Goal: Transaction & Acquisition: Purchase product/service

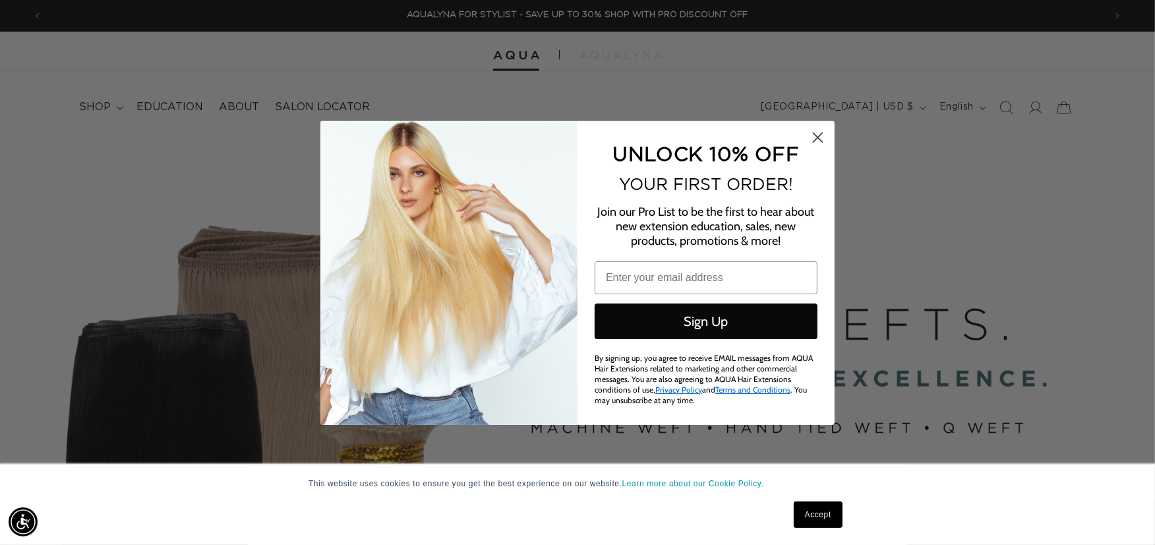
scroll to position [0, 2145]
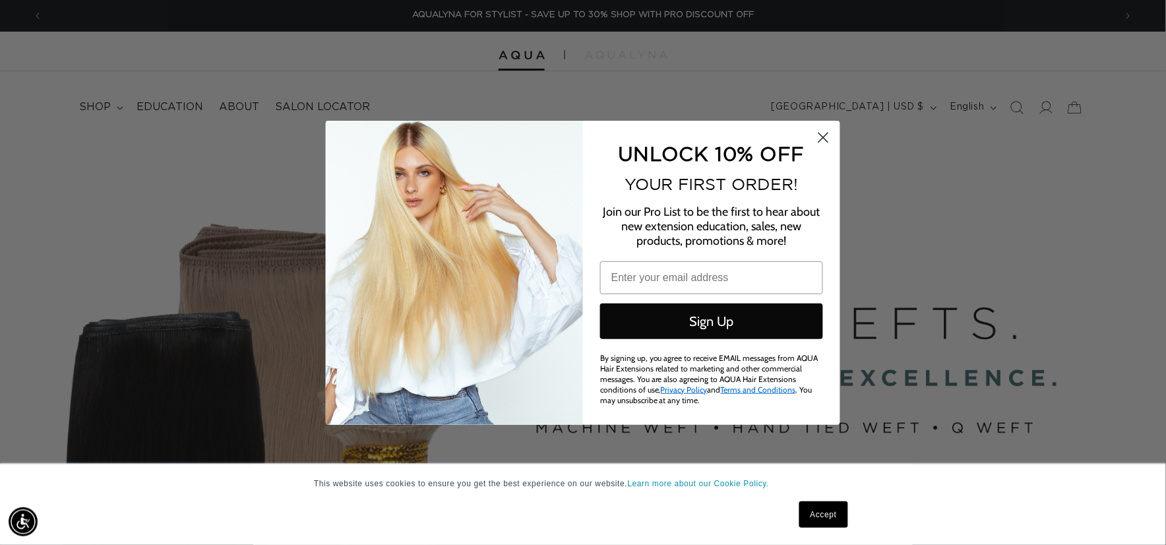
click at [818, 129] on circle "Close dialog" at bounding box center [823, 137] width 22 height 22
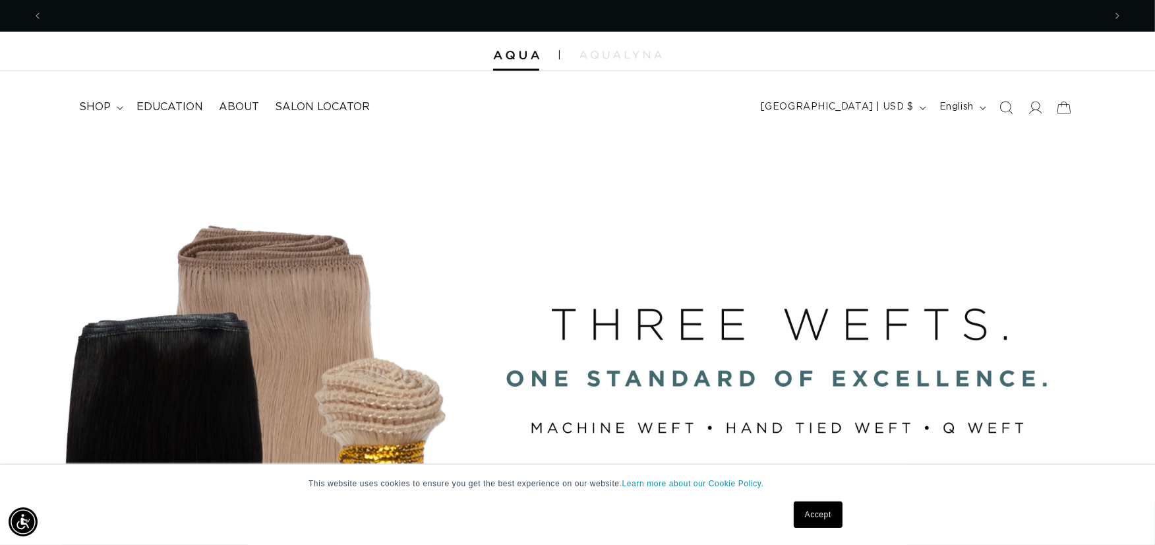
scroll to position [0, 0]
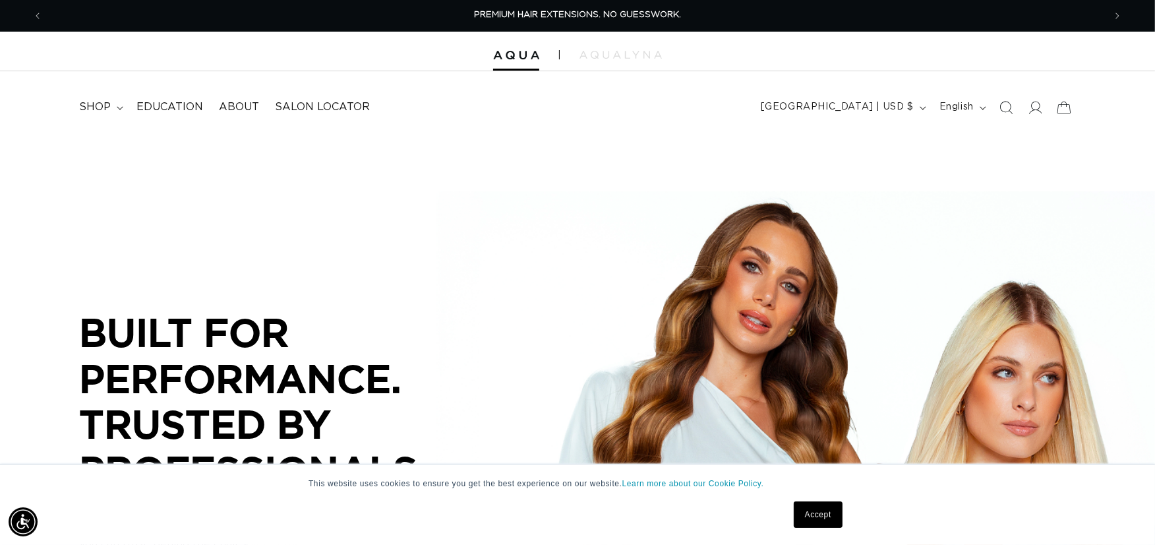
drag, startPoint x: 822, startPoint y: 508, endPoint x: 831, endPoint y: 478, distance: 31.1
click at [822, 508] on link "Accept" at bounding box center [818, 514] width 49 height 26
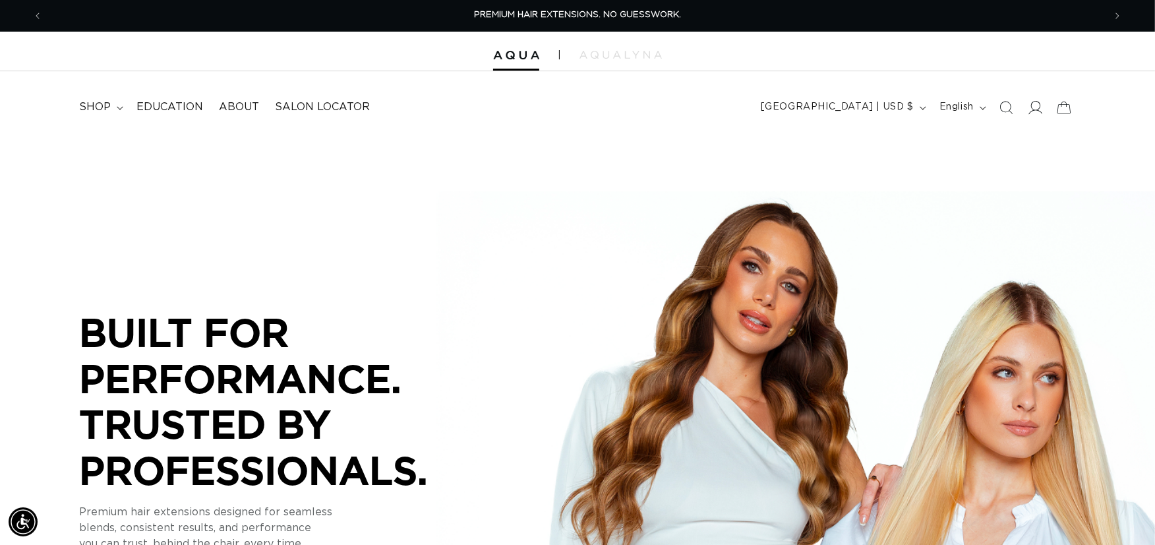
click at [1031, 104] on icon at bounding box center [1036, 107] width 14 height 13
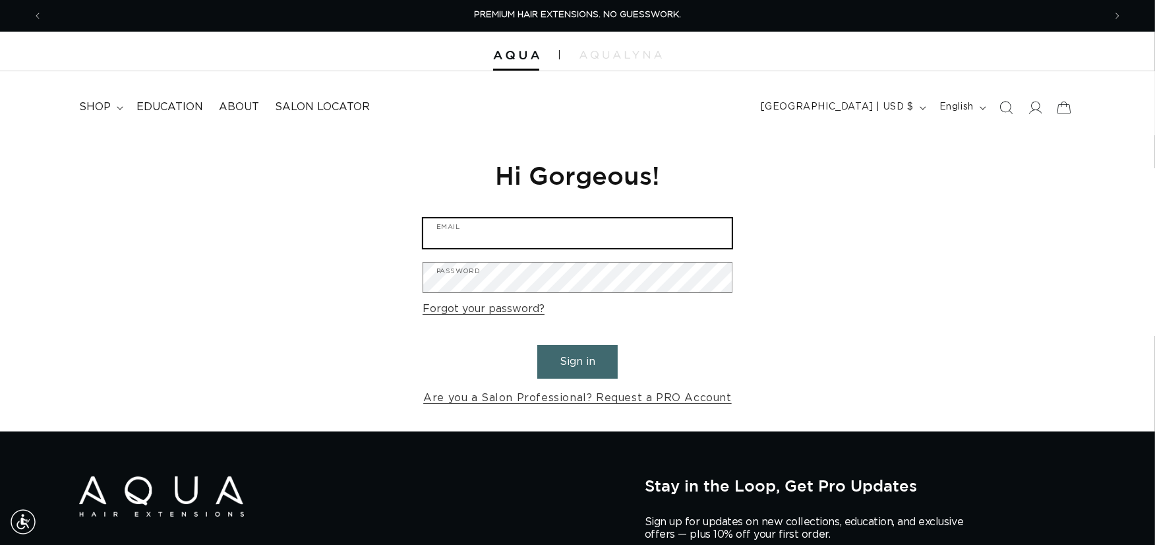
click at [459, 246] on input "Email" at bounding box center [577, 233] width 309 height 30
type input "needa118@hotmail.com"
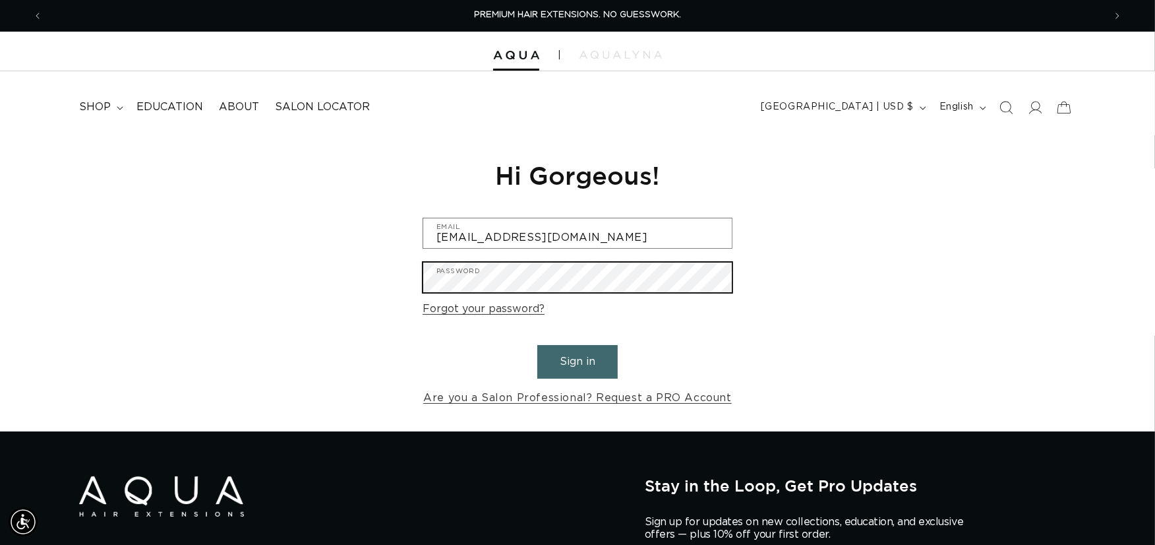
click at [537, 345] on button "Sign in" at bounding box center [577, 362] width 80 height 34
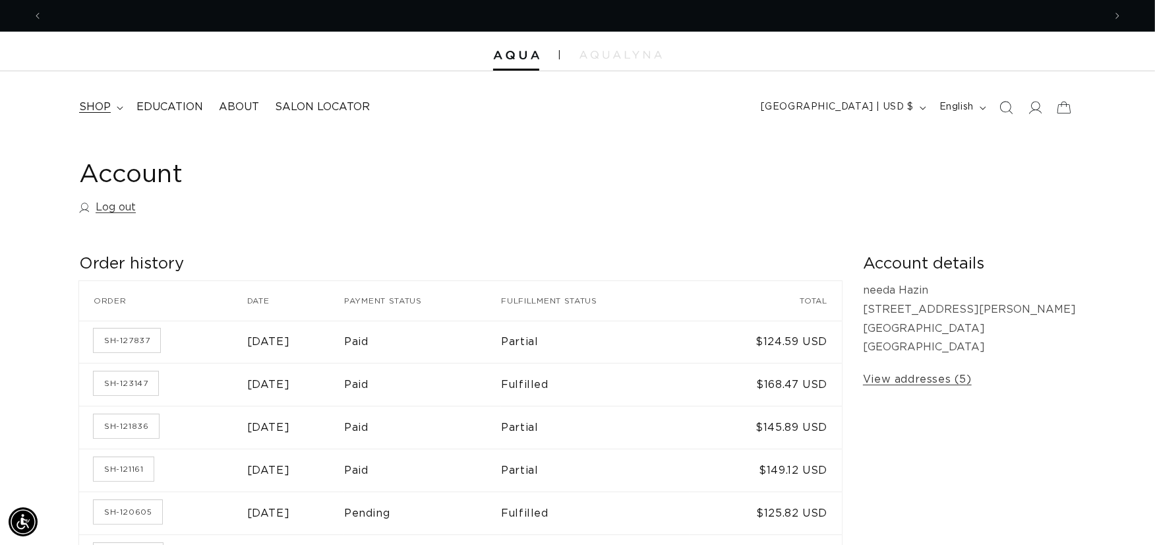
scroll to position [0, 1062]
click at [109, 106] on span "shop" at bounding box center [95, 107] width 32 height 14
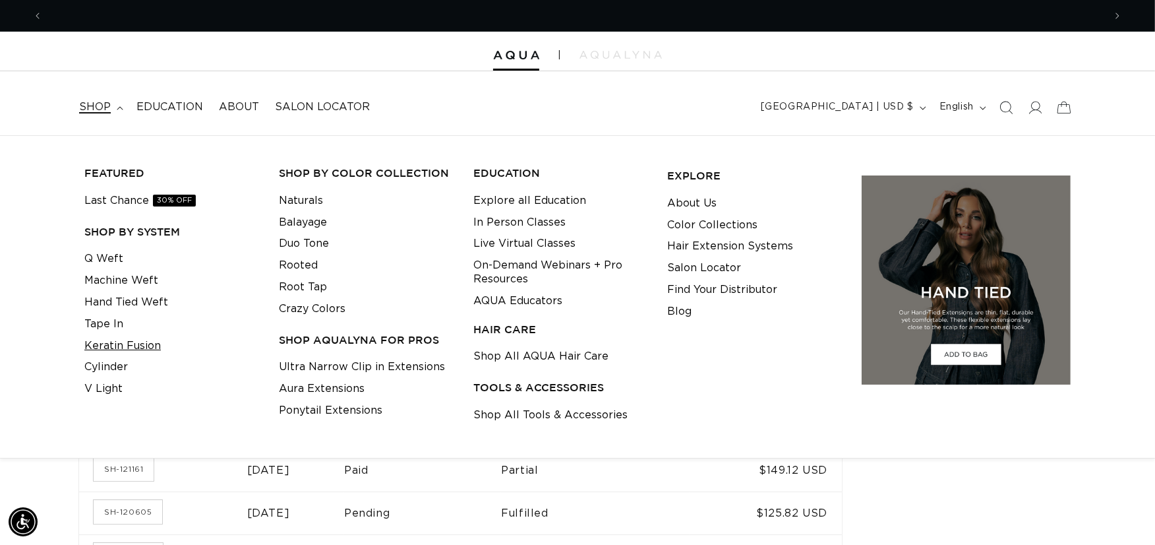
scroll to position [0, 2123]
click at [143, 344] on link "Keratin Fusion" at bounding box center [122, 346] width 76 height 22
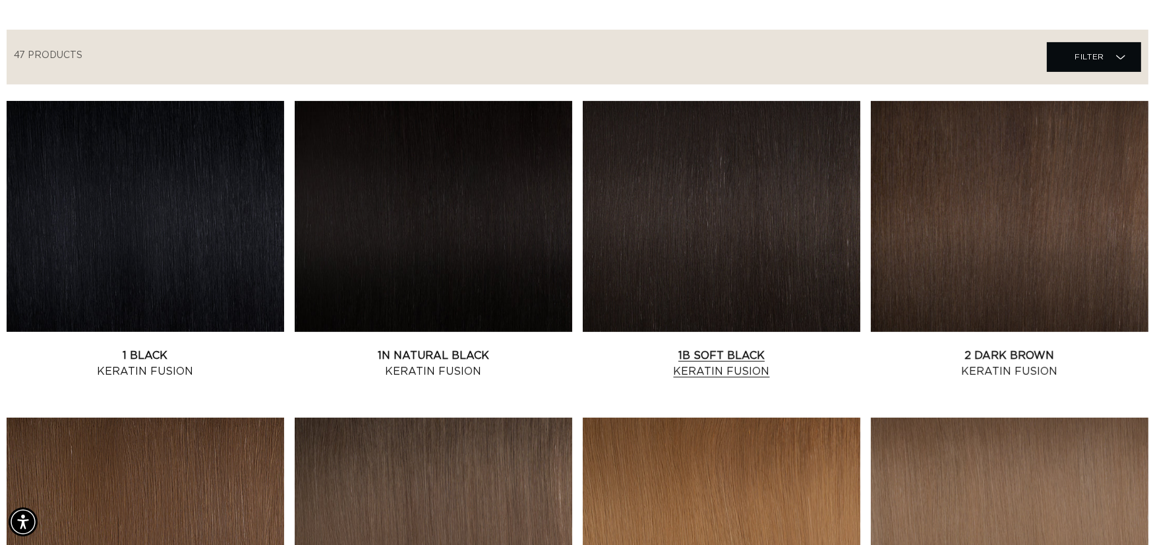
scroll to position [0, 2123]
click at [744, 348] on link "1B Soft Black Keratin Fusion" at bounding box center [722, 364] width 278 height 32
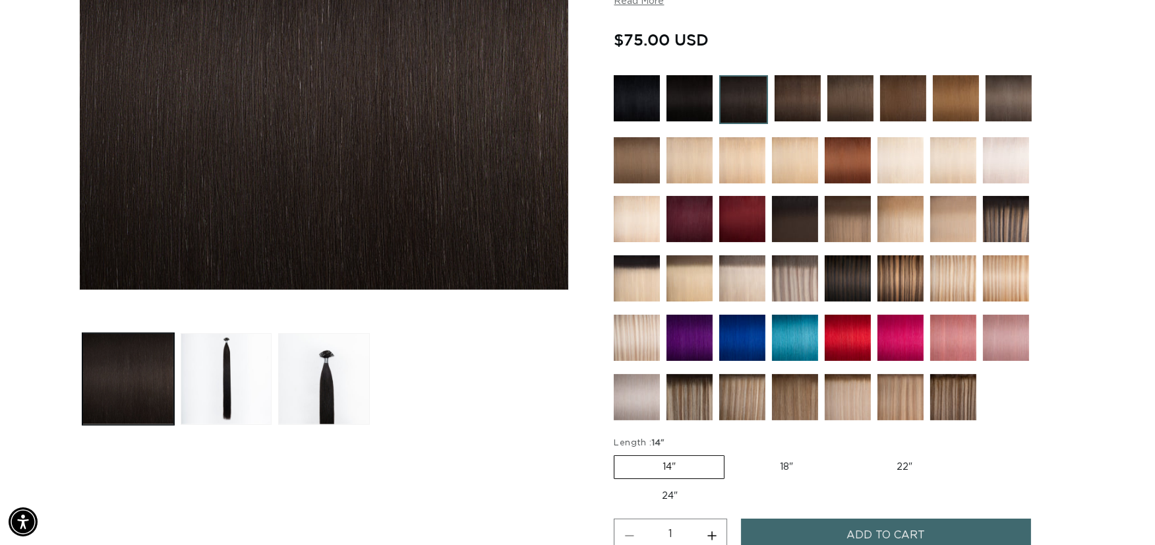
click at [782, 462] on label "18" Variant sold out or unavailable" at bounding box center [786, 467] width 109 height 22
click at [732, 453] on input "18" Variant sold out or unavailable" at bounding box center [731, 452] width 1 height 1
radio input "true"
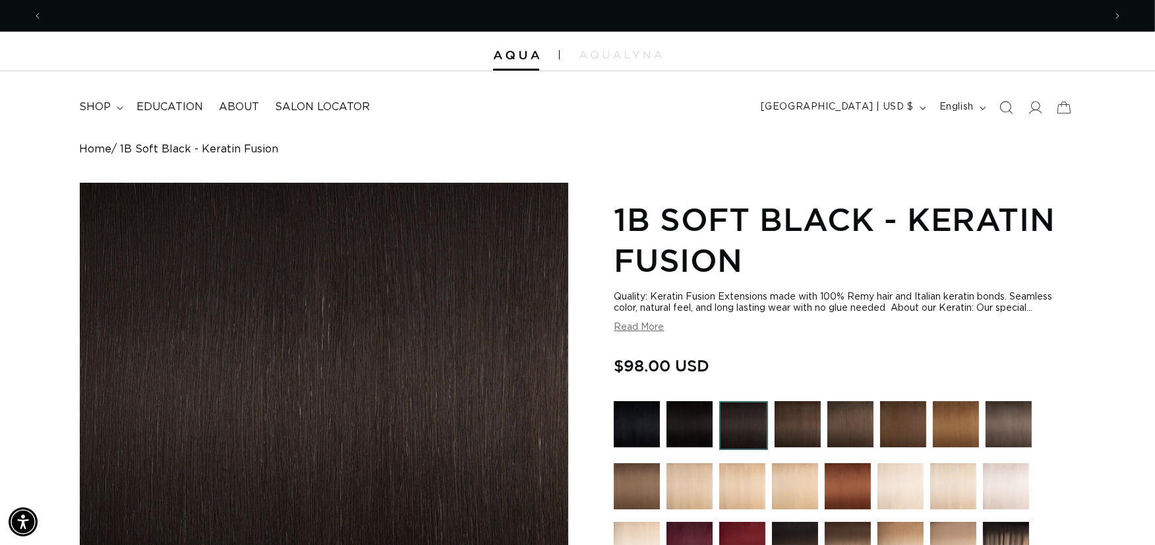
scroll to position [0, 2123]
click at [113, 107] on summary "shop" at bounding box center [99, 107] width 57 height 30
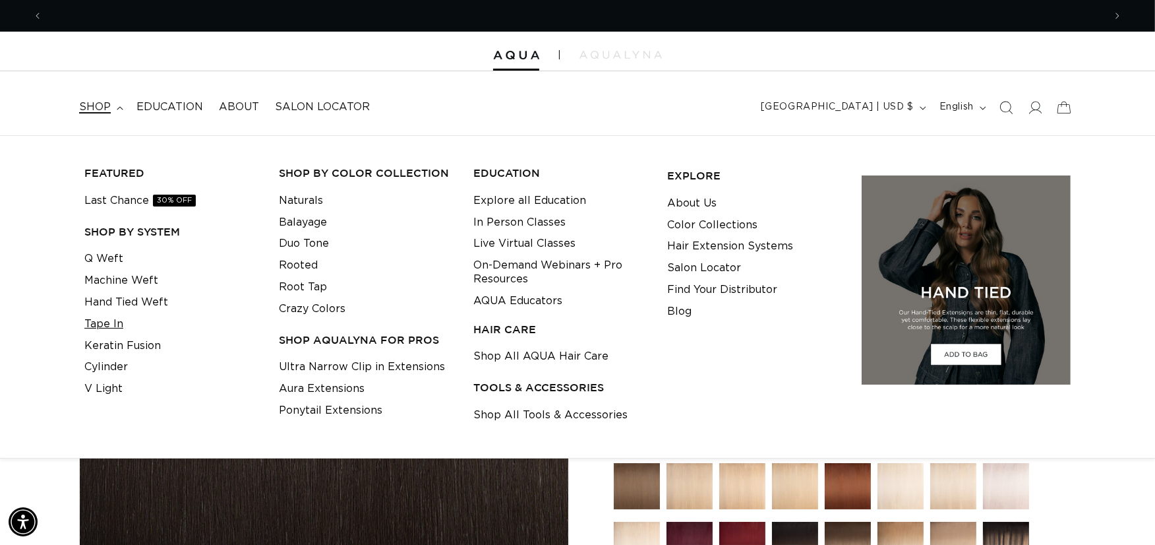
click at [115, 325] on link "Tape In" at bounding box center [103, 324] width 39 height 22
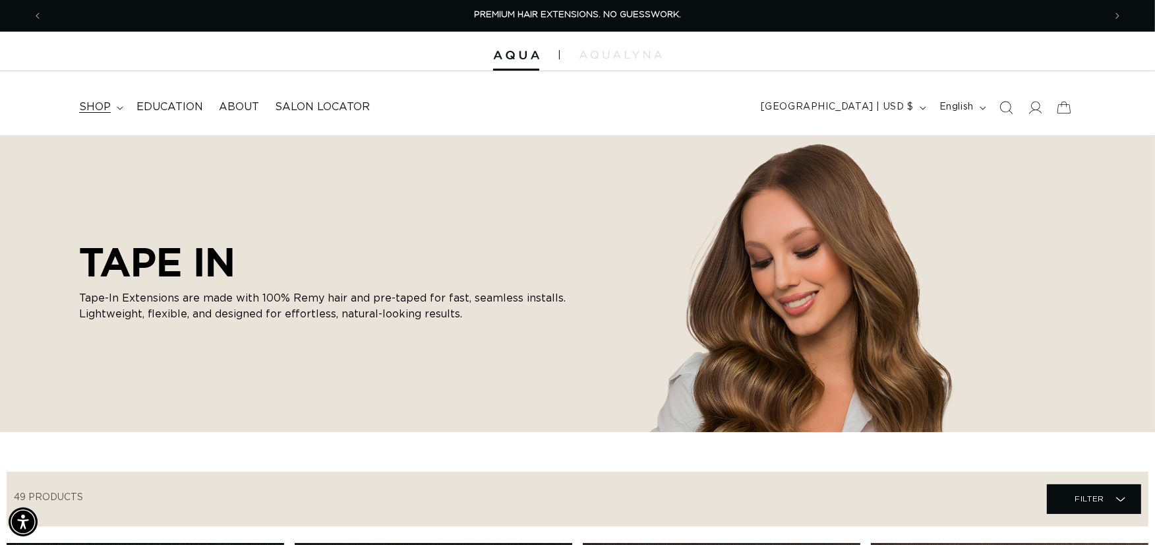
click at [99, 106] on span "shop" at bounding box center [95, 107] width 32 height 14
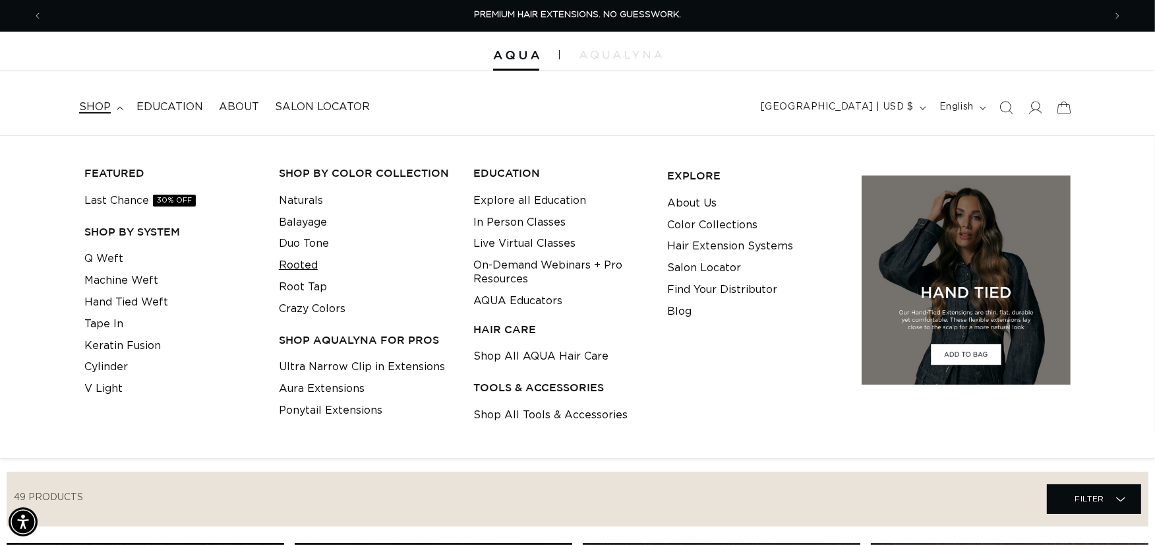
click at [293, 267] on link "Rooted" at bounding box center [298, 266] width 39 height 22
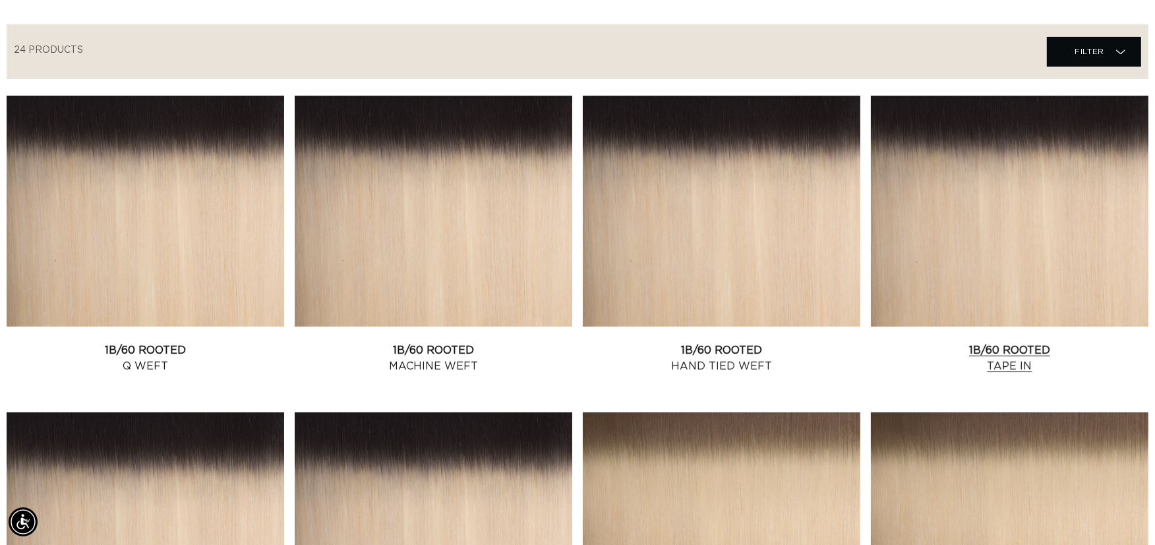
scroll to position [0, 1062]
click at [1082, 342] on link "1B/60 Rooted Tape In" at bounding box center [1010, 358] width 278 height 32
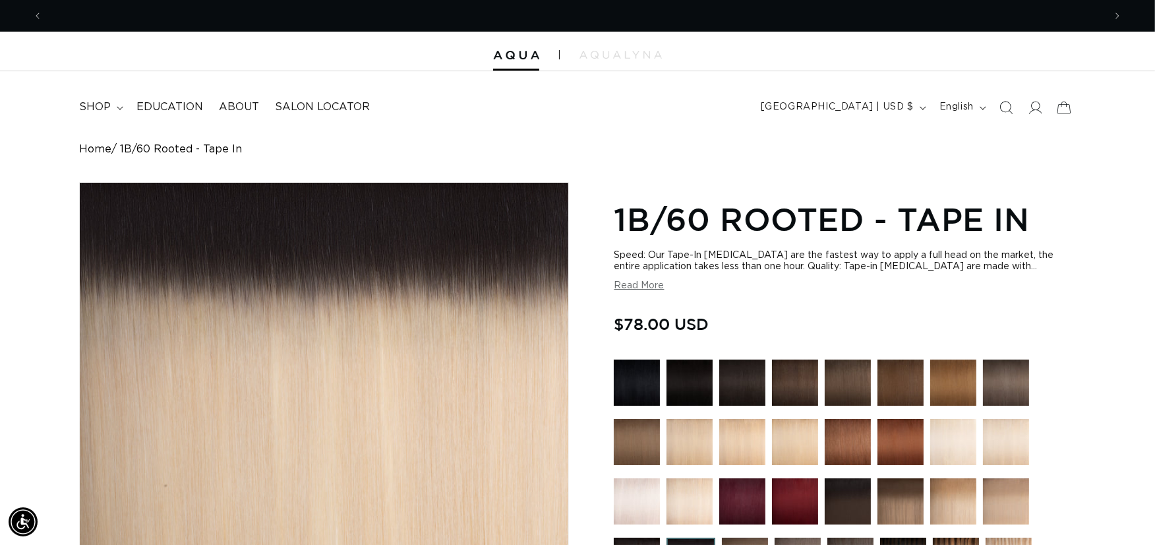
scroll to position [0, 1062]
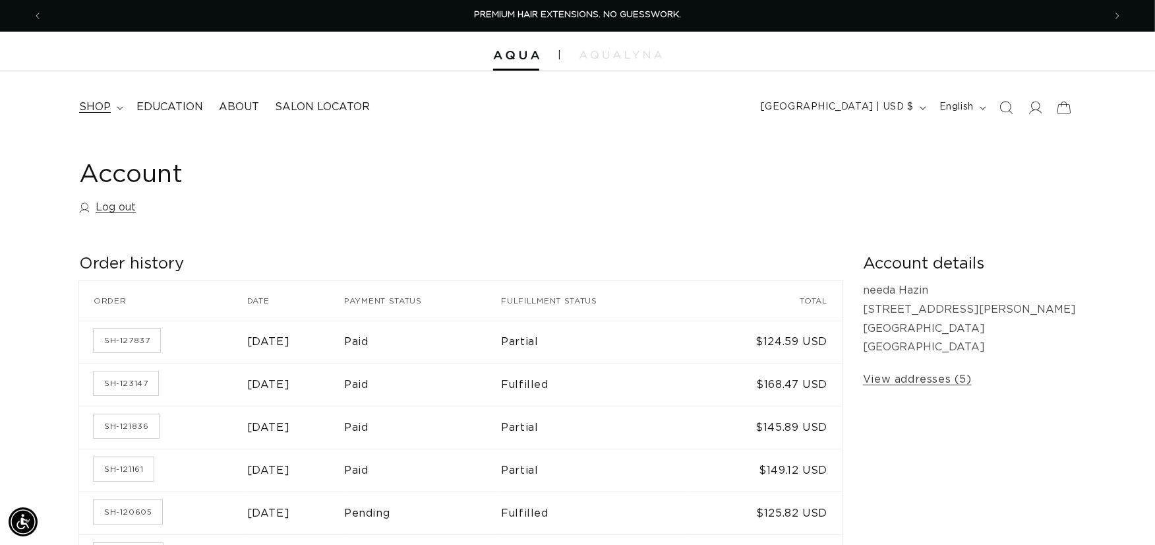
click at [100, 107] on span "shop" at bounding box center [95, 107] width 32 height 14
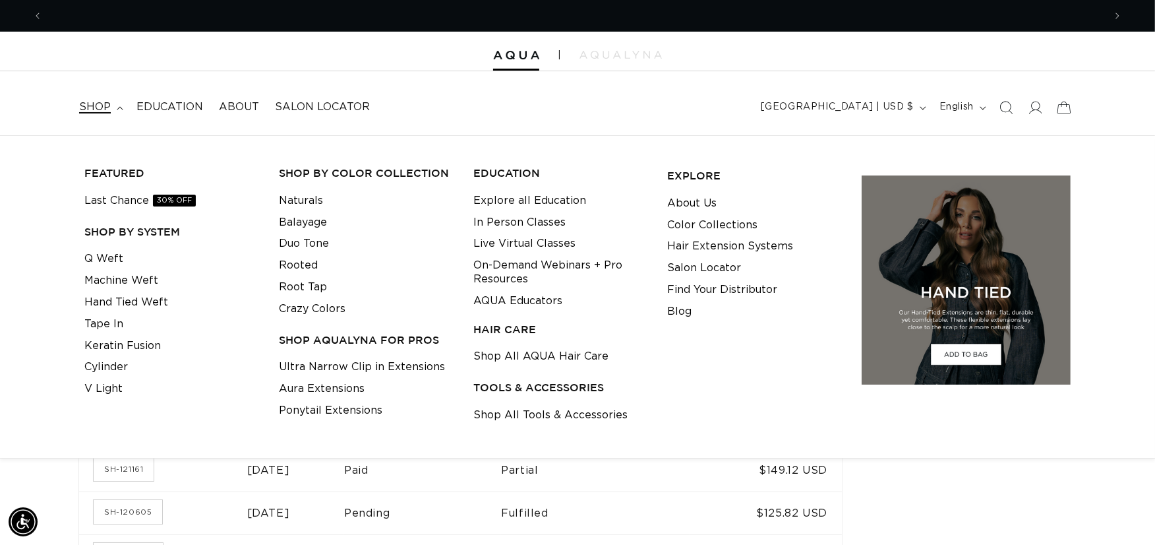
scroll to position [0, 1062]
click at [291, 280] on link "Root Tap" at bounding box center [303, 287] width 48 height 22
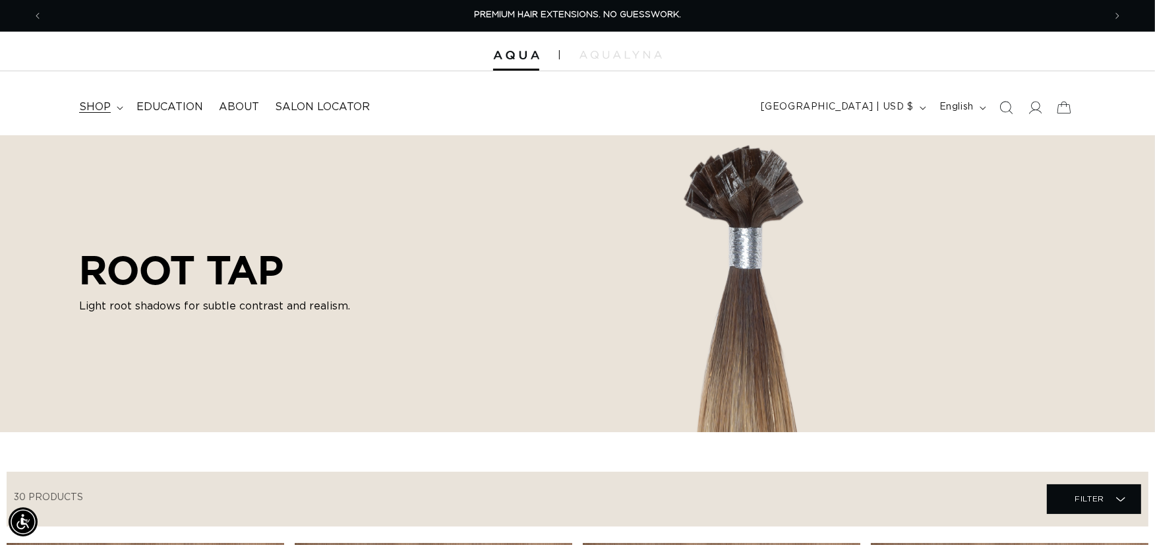
click at [112, 104] on summary "shop" at bounding box center [99, 107] width 57 height 30
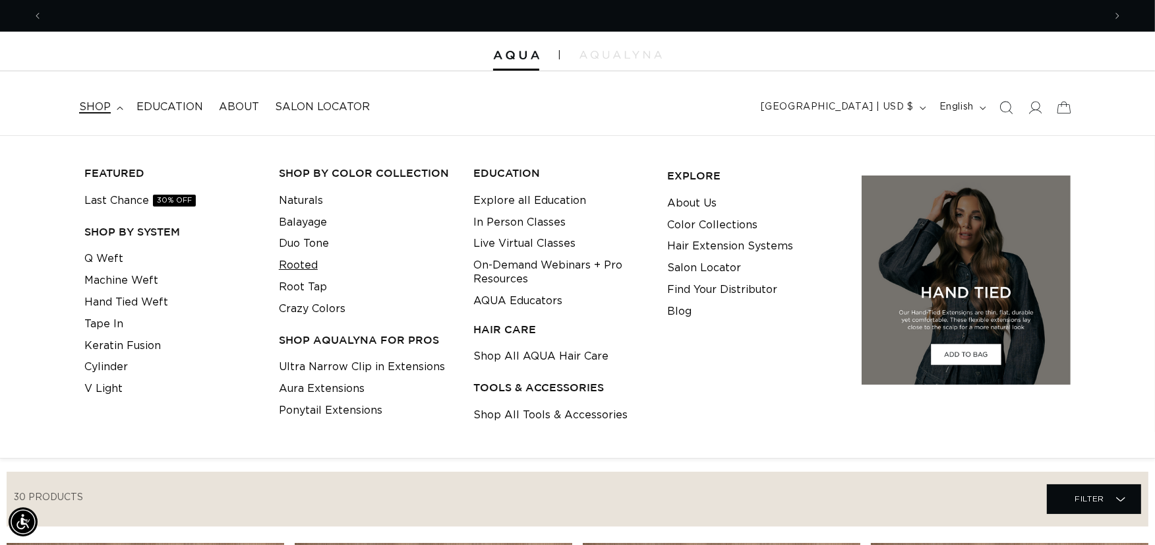
scroll to position [0, 1062]
click at [308, 264] on link "Rooted" at bounding box center [298, 266] width 39 height 22
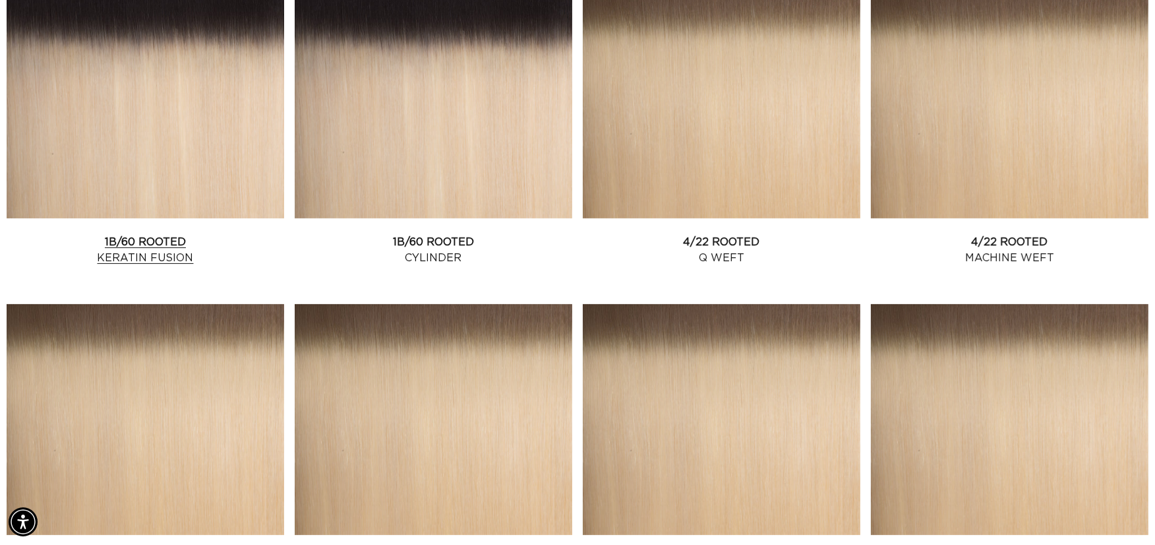
scroll to position [0, 1062]
click at [121, 234] on link "1B/60 Rooted Keratin Fusion" at bounding box center [146, 250] width 278 height 32
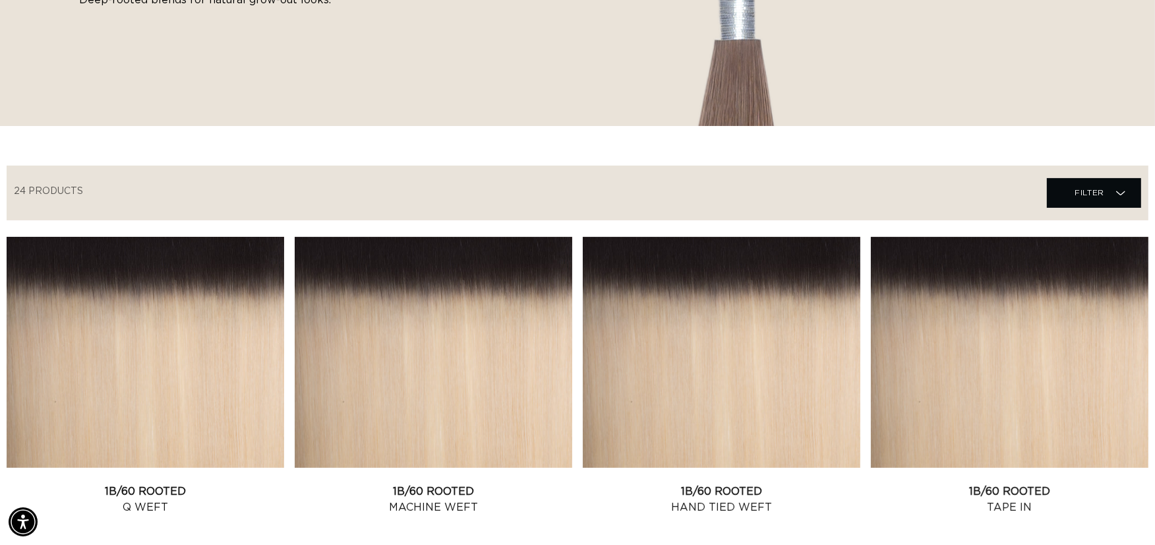
scroll to position [0, 0]
click at [956, 483] on link "1B/60 Rooted Tape In" at bounding box center [1010, 499] width 278 height 32
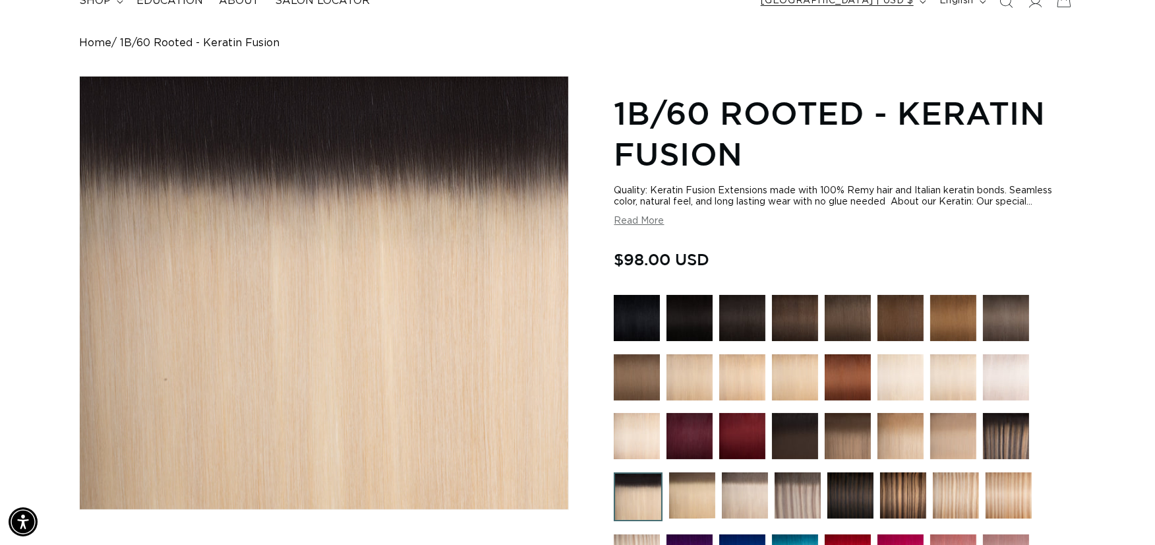
scroll to position [0, 2123]
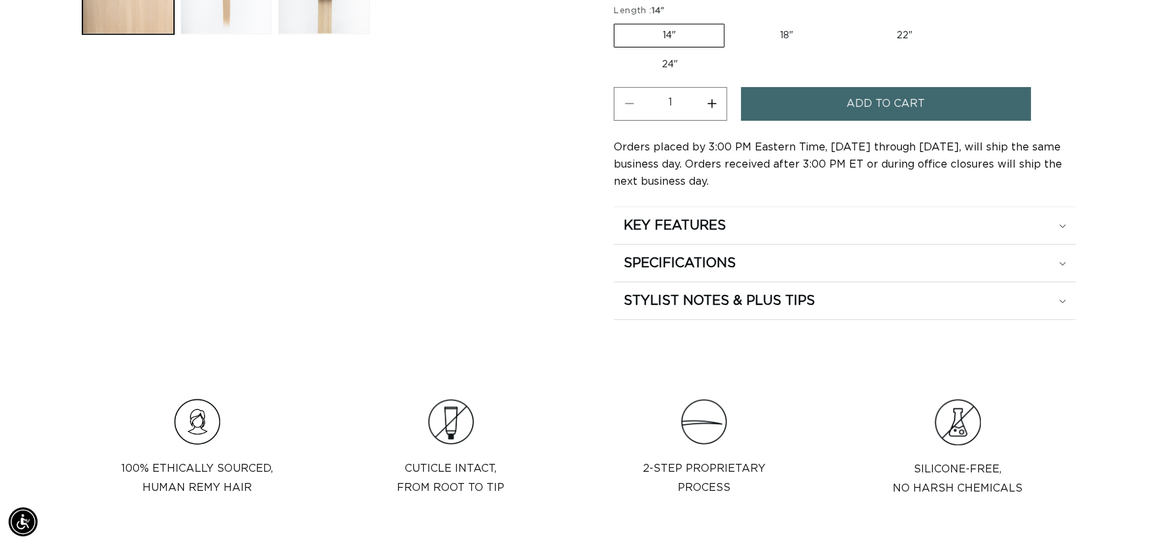
scroll to position [669, 0]
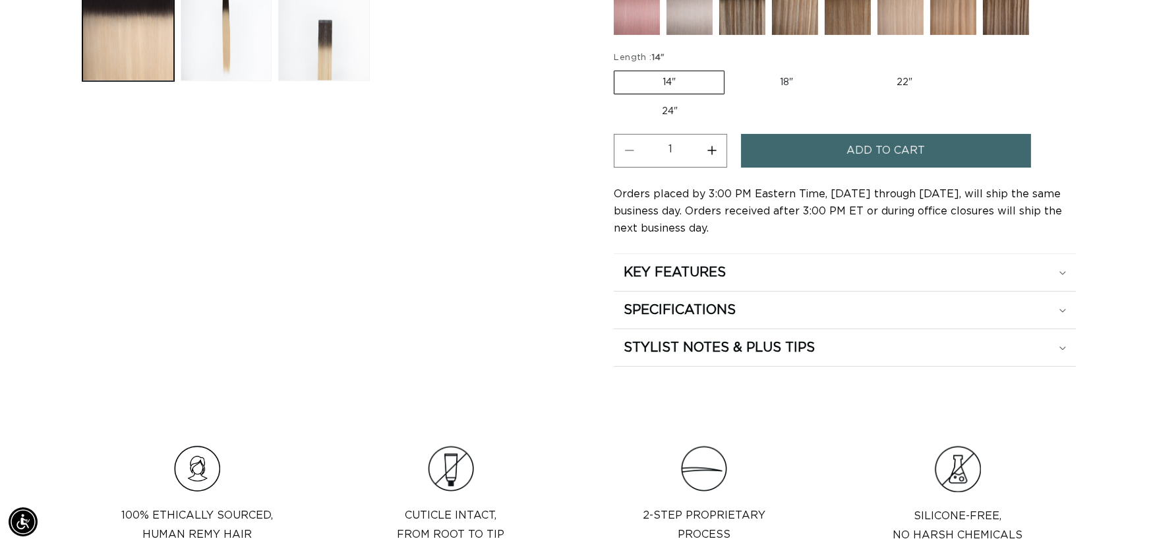
click at [787, 80] on label "18" Variant sold out or unavailable" at bounding box center [786, 82] width 109 height 22
click at [732, 69] on input "18" Variant sold out or unavailable" at bounding box center [731, 68] width 1 height 1
radio input "true"
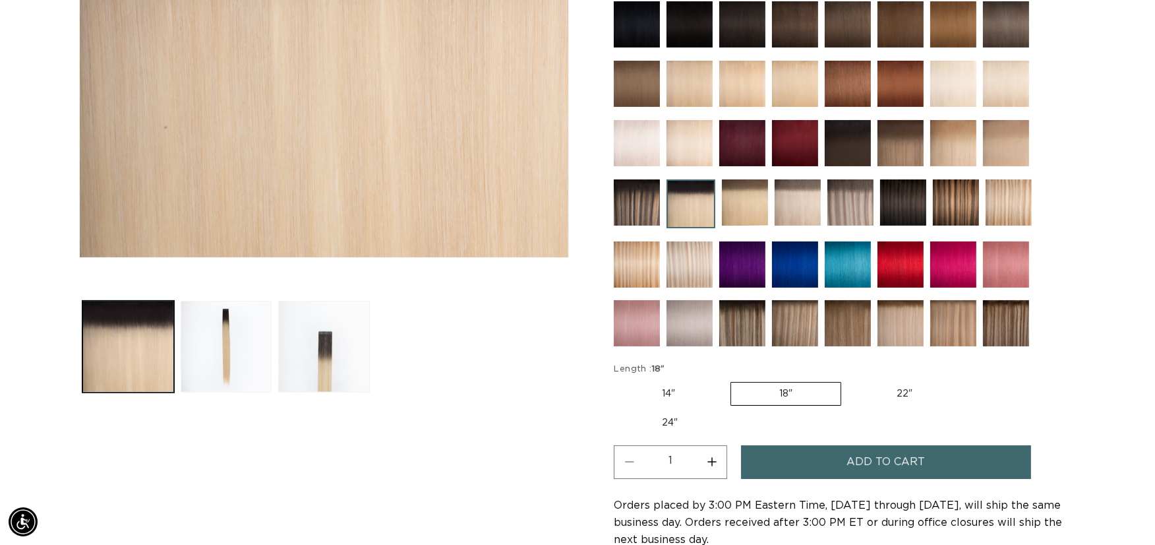
scroll to position [0, 1062]
